Goal: Task Accomplishment & Management: Complete application form

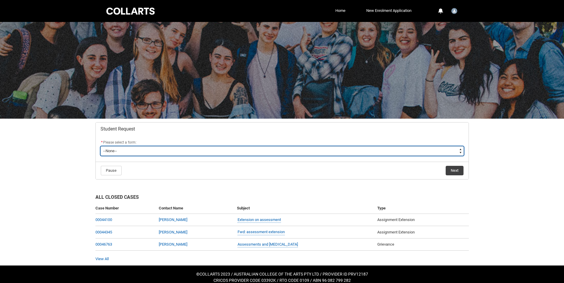
click at [166, 149] on select "--None-- Academic Transcript Application to Appeal Assignment Extension Change …" at bounding box center [281, 151] width 363 height 10
type lightning-select "Grievance_Choice"
click at [100, 146] on select "--None-- Academic Transcript Application to Appeal Assignment Extension Change …" at bounding box center [281, 151] width 363 height 10
select select "Grievance_Choice"
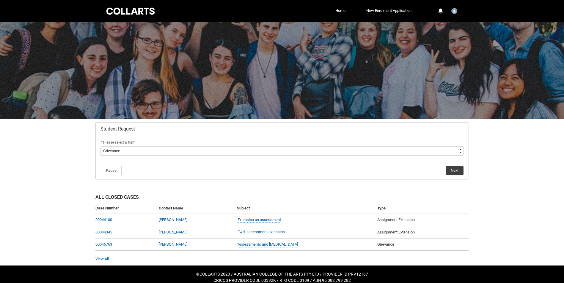
click at [452, 177] on flowruntime-navigation-bar "Pause Next" at bounding box center [282, 171] width 373 height 18
click at [454, 171] on button "Next" at bounding box center [454, 171] width 18 height 10
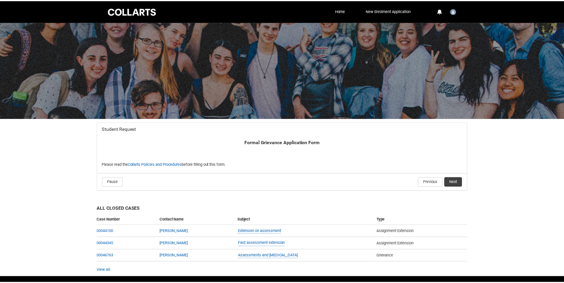
scroll to position [18, 0]
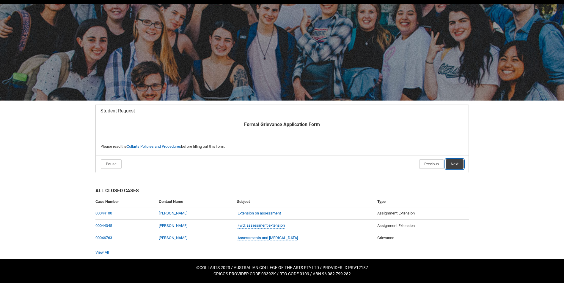
click at [458, 167] on button "Next" at bounding box center [454, 165] width 18 height 10
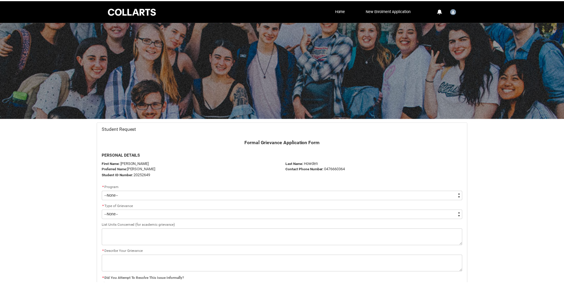
scroll to position [63, 0]
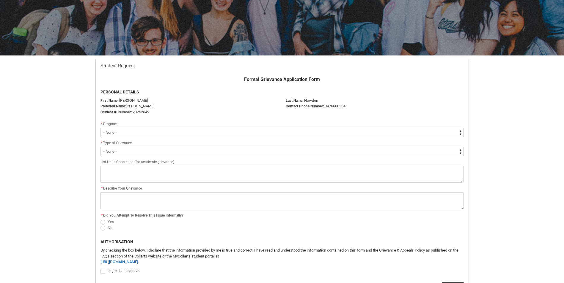
click at [136, 137] on select "--None-- Bachelor of Music Performance V2" at bounding box center [281, 133] width 363 height 10
type lightning-select "recordPicklist_ProgramEnrollment.a0jOZ0000039SoAYAU"
click at [100, 128] on select "--None-- Bachelor of Music Performance V2" at bounding box center [281, 133] width 363 height 10
select select "recordPicklist_ProgramEnrollment.a0jOZ0000039SoAYAU"
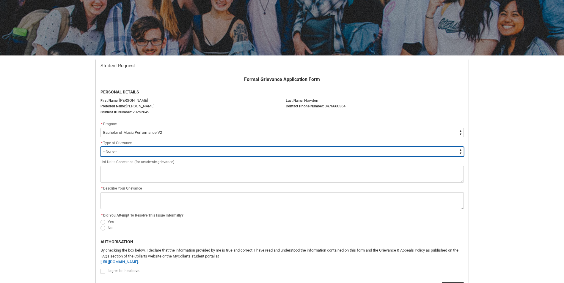
click at [136, 149] on select "--None-- Academic Non-Academic" at bounding box center [281, 152] width 363 height 10
type lightning-select "choice_Grievance_Academic"
click at [100, 147] on select "--None-- Academic Non-Academic" at bounding box center [281, 152] width 363 height 10
select select "choice_Grievance_Academic"
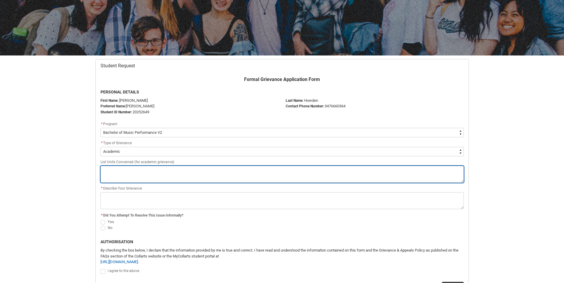
click at [132, 173] on textarea "Redu_Student_Request flow" at bounding box center [281, 174] width 363 height 17
paste textarea "CRFIFOS Industry Foundations 2 MUENS2 Ensemble Foundations 2 MUPTAS2 Theory and…"
type lightning-textarea "CRFIFOS Industry Foundations 2 MUENS2 Ensemble Foundations 2 MUPTAS2 Theory and…"
type textarea "CRFIFOS Industry Foundations 2 MUENS2 Ensemble Foundations 2 MUPTAS2 Theory and…"
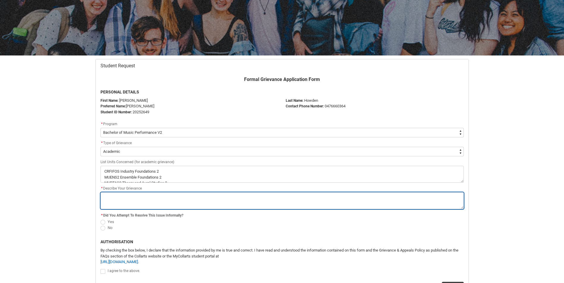
click at [134, 196] on textarea "*" at bounding box center [281, 201] width 363 height 17
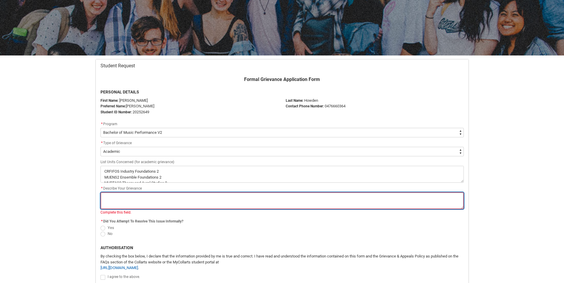
paste textarea "I have been struggling with mental health issues throughout trimester 2. I have…"
type lightning-textarea "I have been struggling with mental health issues throughout trimester 2. I have…"
type textarea "I have been struggling with mental health issues throughout trimester 2. I have…"
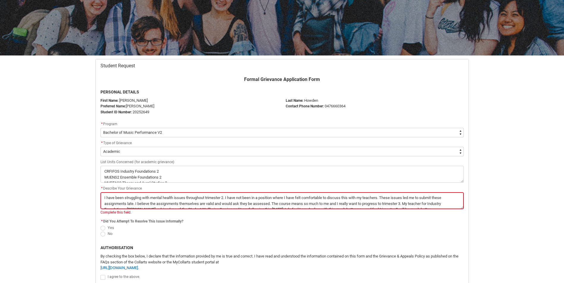
click at [103, 228] on div "Yes No" at bounding box center [281, 231] width 363 height 12
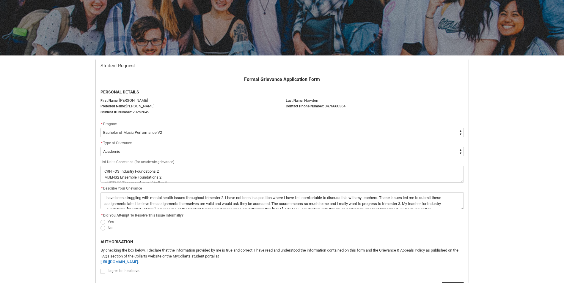
click at [103, 221] on span "Redu_Student_Request flow" at bounding box center [102, 222] width 5 height 5
click at [100, 219] on input "Yes" at bounding box center [100, 219] width 0 height 0
radio input "true"
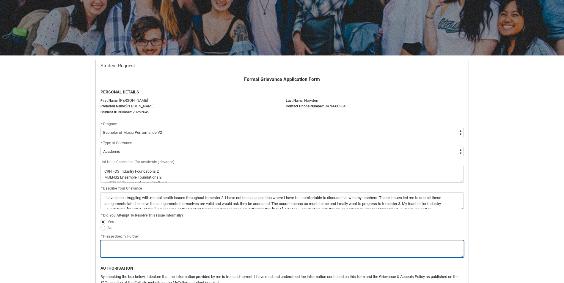
click at [133, 256] on textarea "*" at bounding box center [281, 249] width 363 height 17
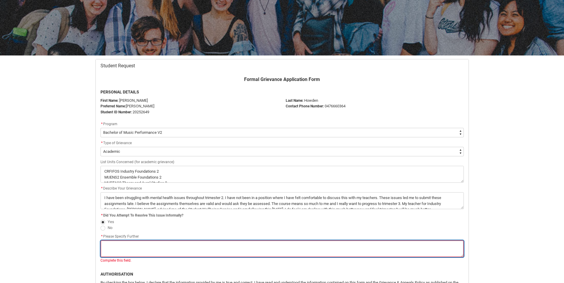
paste textarea "When I submitted my assessments late, I gave an explanation that I felt comfort…"
type lightning-textarea "When I submitted my assessments late, I gave an explanation that I felt comfort…"
type textarea "When I submitted my assessments late, I gave an explanation that I felt comfort…"
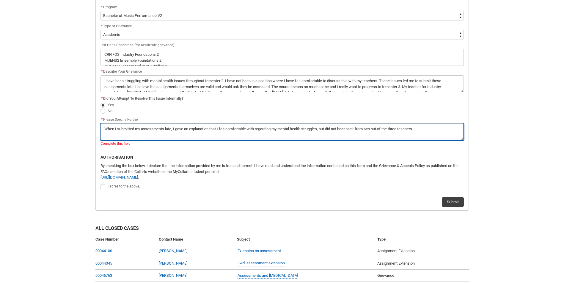
scroll to position [182, 0]
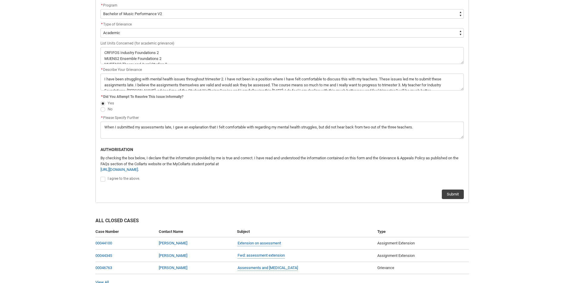
click at [96, 187] on div "Formal Grievance Application Form PERSONAL DETAILS First Name: [PERSON_NAME] Pr…" at bounding box center [282, 78] width 373 height 242
click at [104, 178] on span "Redu_Student_Request flow" at bounding box center [102, 179] width 5 height 5
click at [100, 176] on input "Redu_Student_Request flow" at bounding box center [100, 176] width 0 height 0
type lightning-input "true"
checkbox input "true"
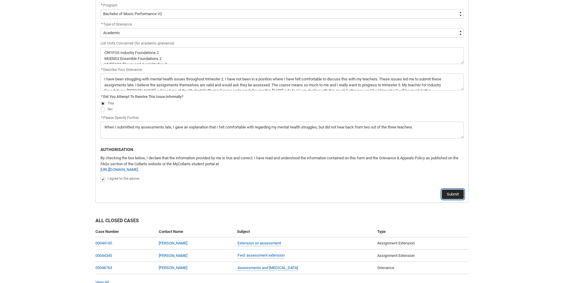
click at [448, 192] on button "Submit" at bounding box center [452, 195] width 22 height 10
